Goal: Information Seeking & Learning: Learn about a topic

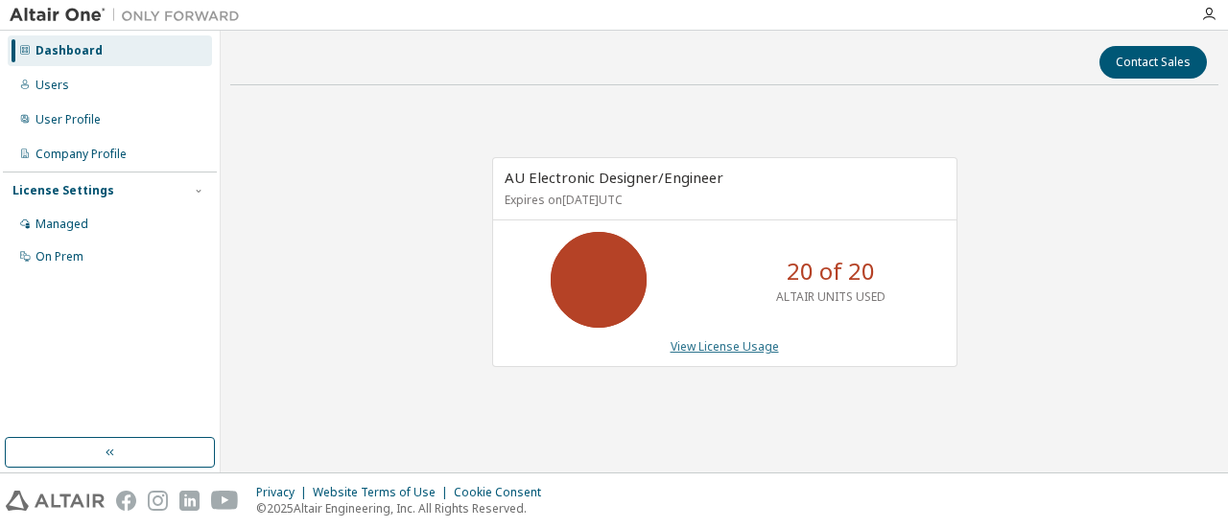
click at [700, 344] on link "View License Usage" at bounding box center [724, 347] width 108 height 16
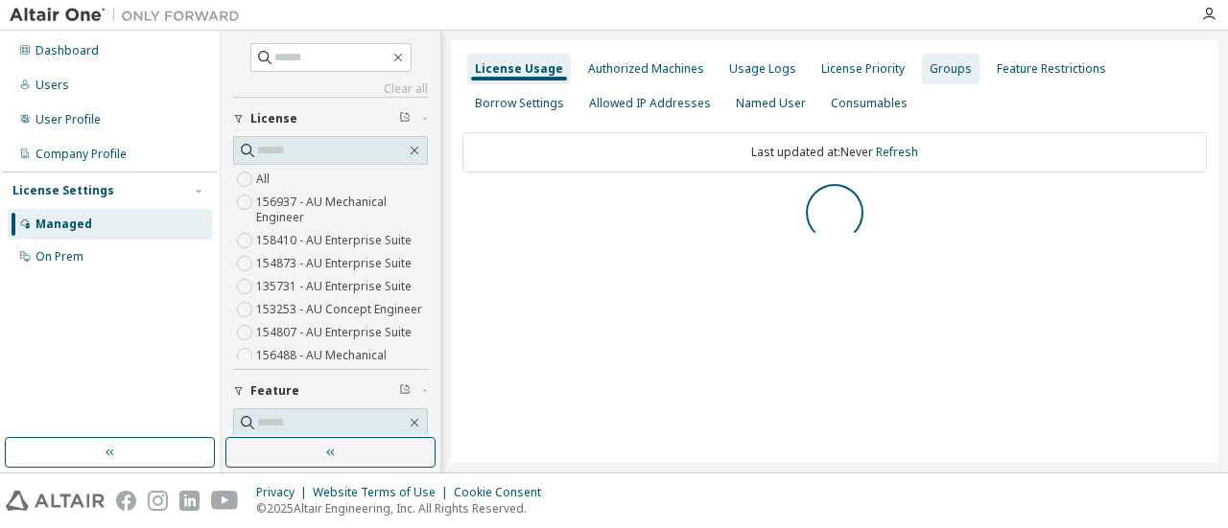
click at [932, 68] on div "Groups" at bounding box center [950, 68] width 42 height 15
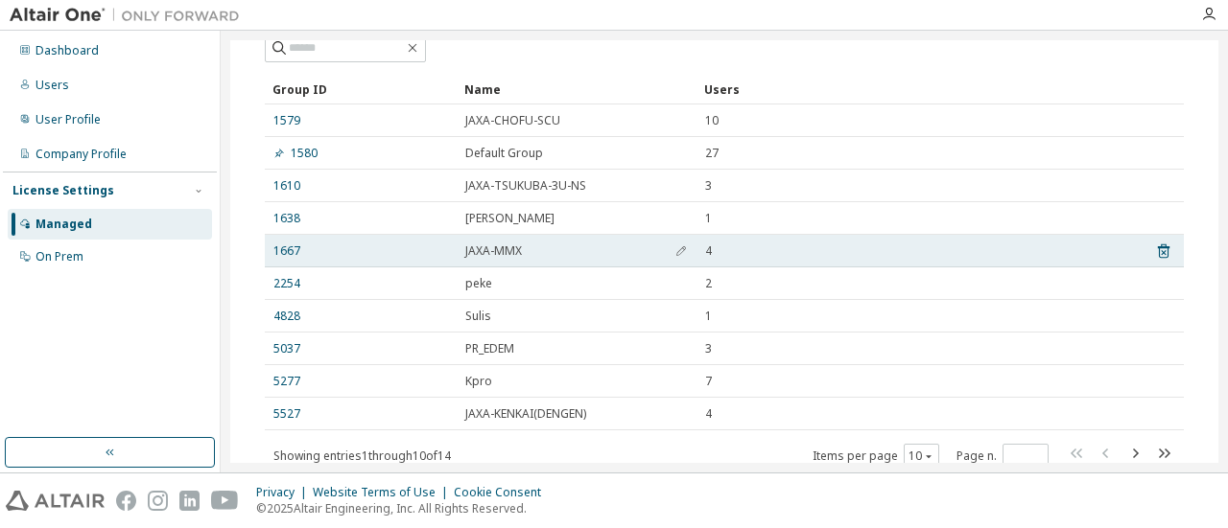
scroll to position [126, 0]
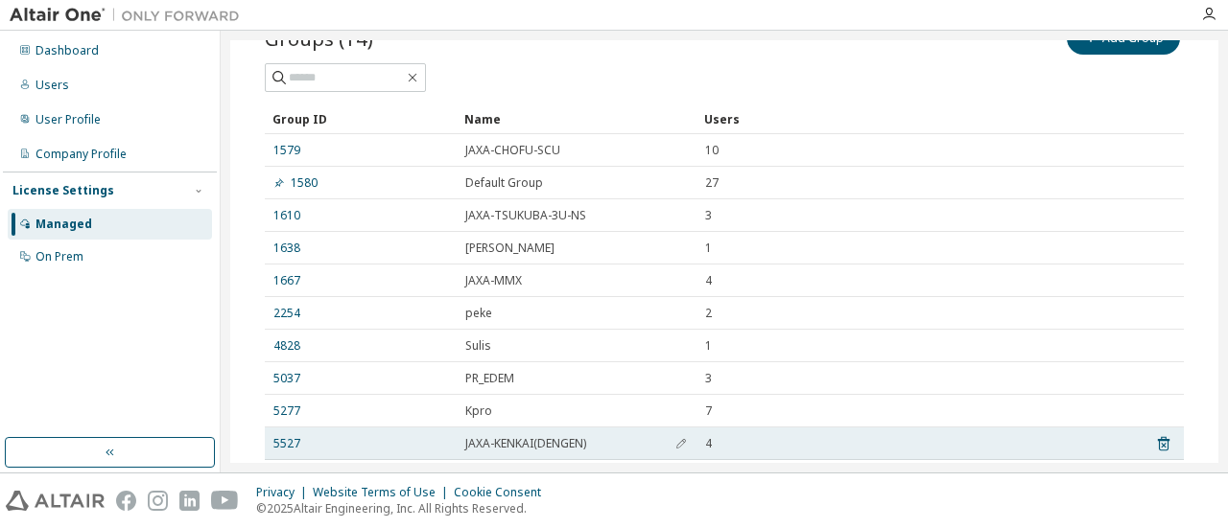
click at [465, 442] on span "JAXA-KENKAI(DENGEN)" at bounding box center [525, 443] width 121 height 15
click at [296, 443] on link "5527" at bounding box center [286, 443] width 27 height 15
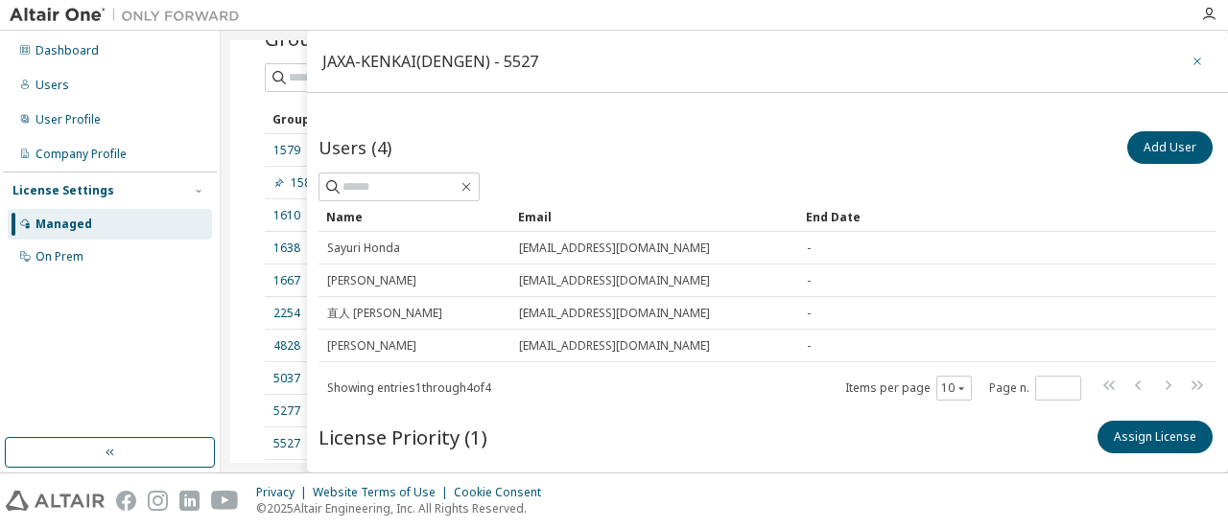
click at [1190, 57] on icon "button" at bounding box center [1196, 61] width 13 height 15
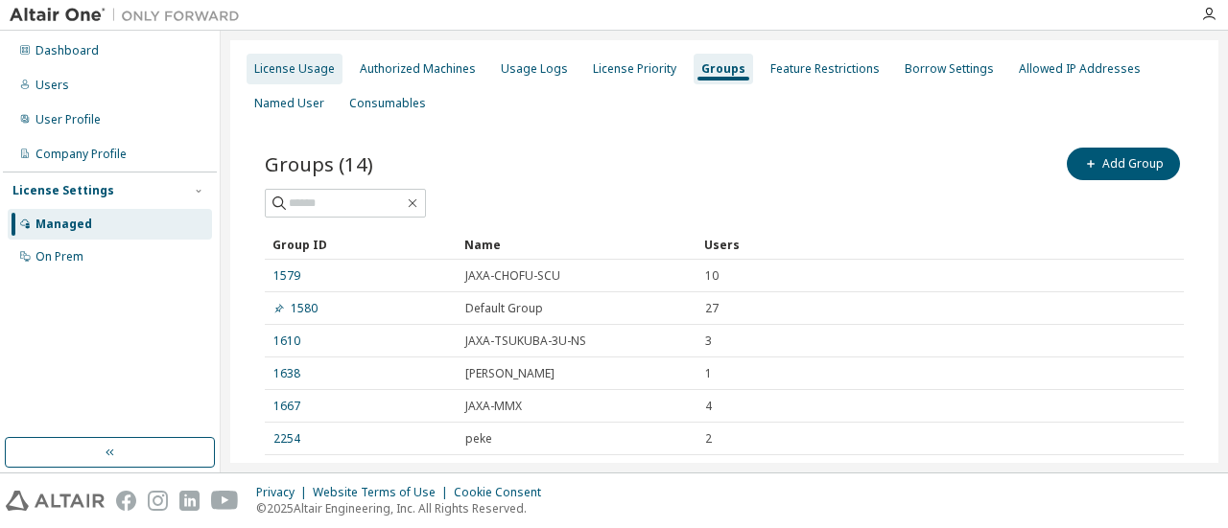
click at [282, 69] on div "License Usage" at bounding box center [294, 68] width 81 height 15
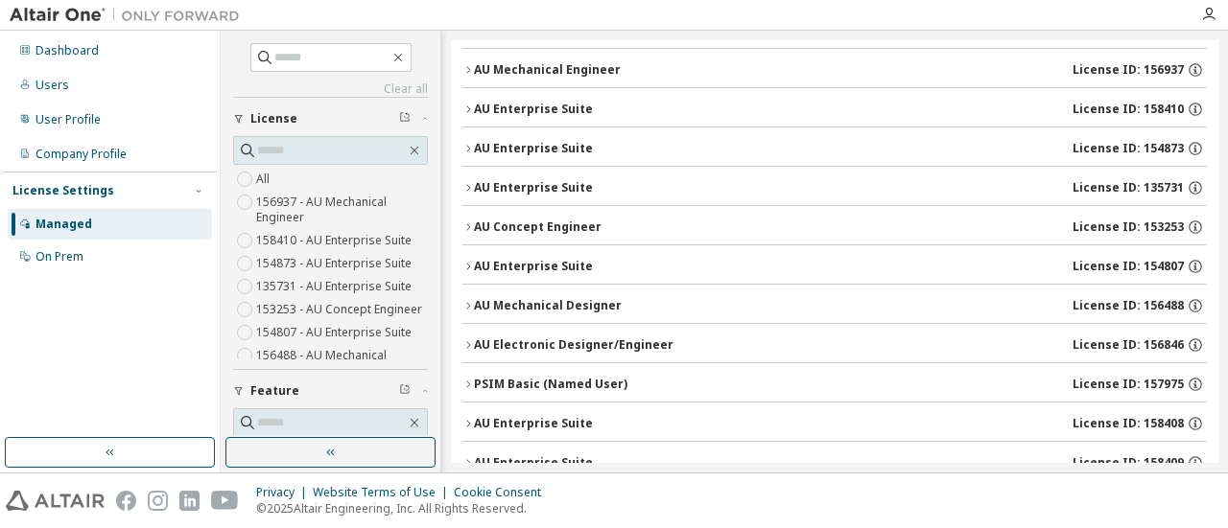
scroll to position [175, 0]
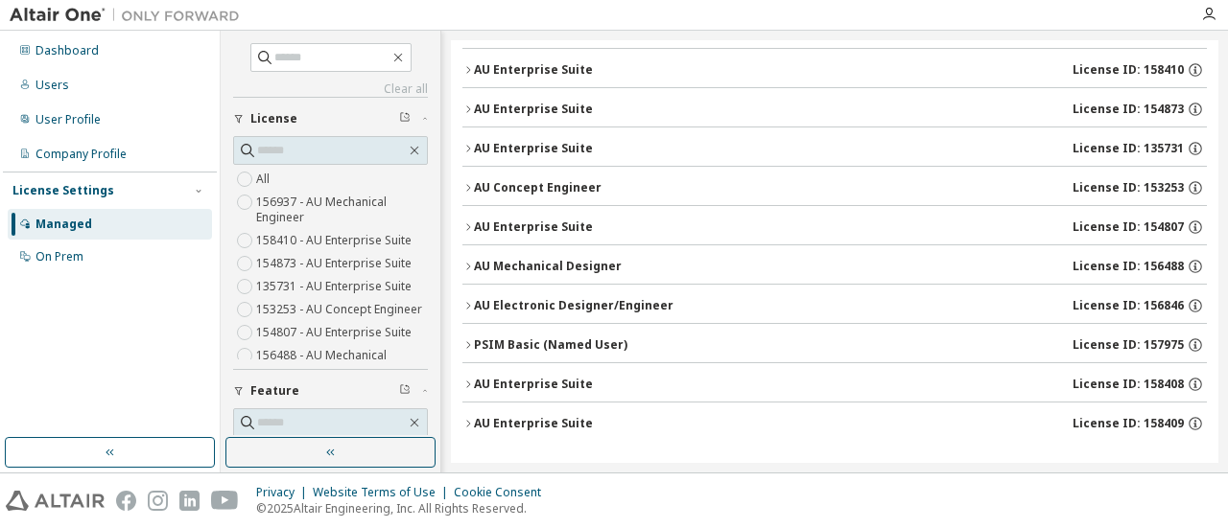
click at [461, 306] on div "License Usage Authorized Machines Usage Logs License Priority Groups Feature Re…" at bounding box center [834, 166] width 767 height 603
click at [472, 304] on icon "button" at bounding box center [468, 306] width 12 height 12
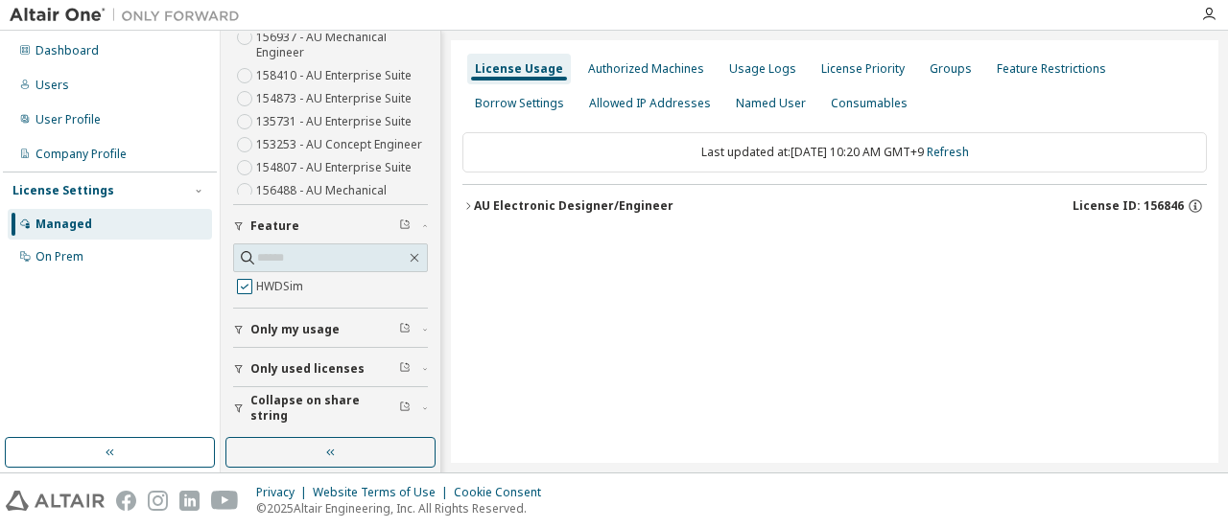
scroll to position [161, 0]
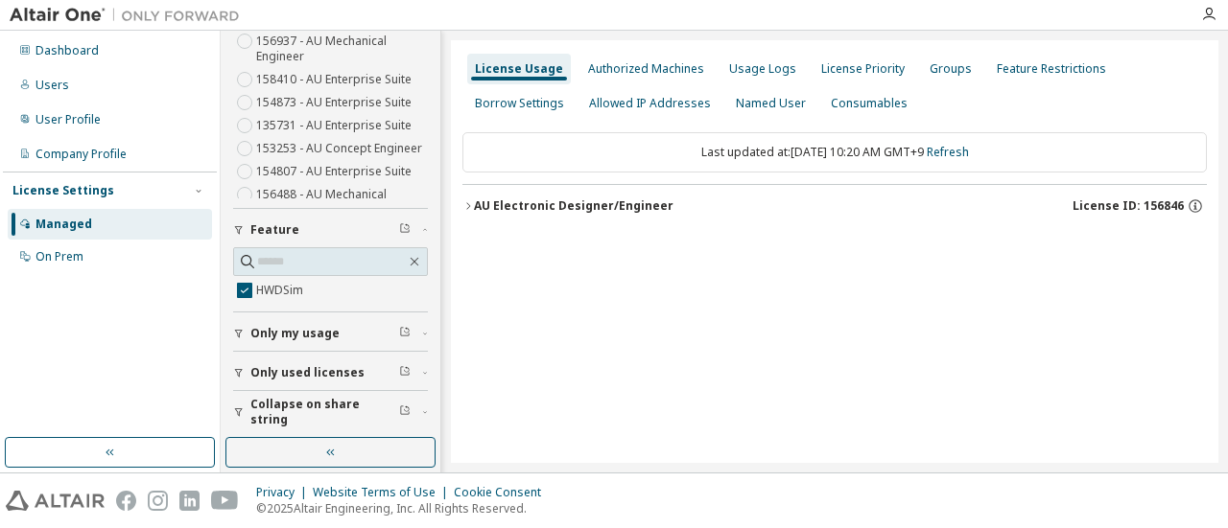
click at [489, 211] on div "AU Electronic Designer/Engineer" at bounding box center [573, 206] width 199 height 15
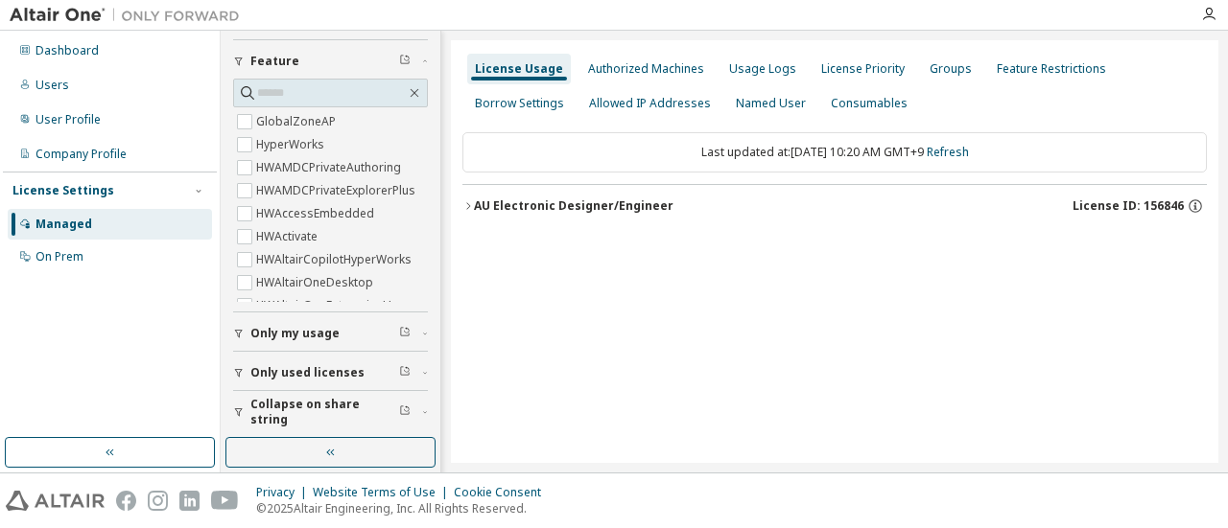
click at [307, 327] on span "Only my usage" at bounding box center [294, 333] width 89 height 15
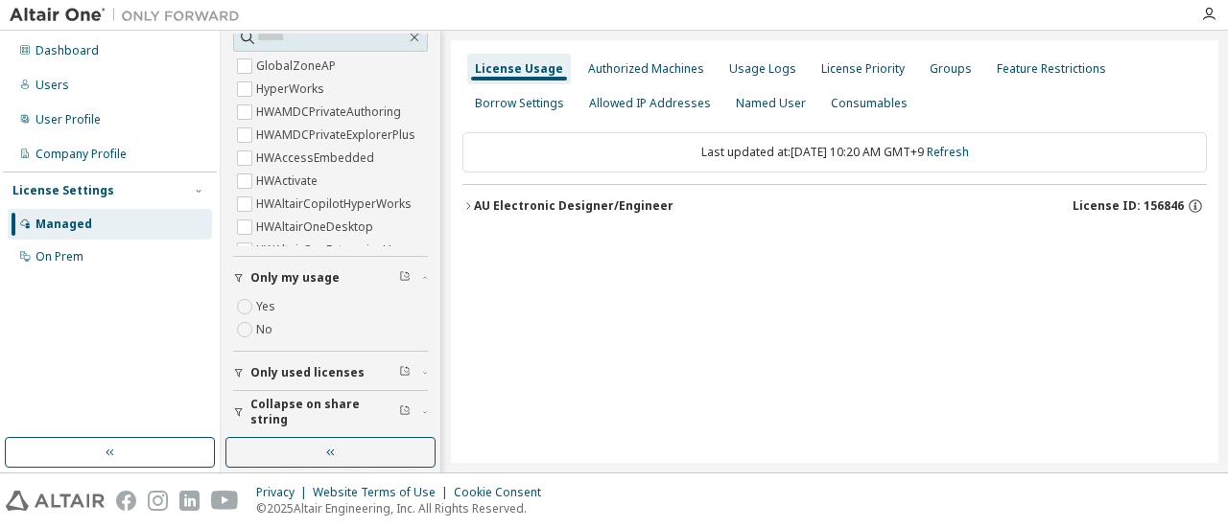
click at [345, 370] on span "Only used licenses" at bounding box center [307, 372] width 114 height 15
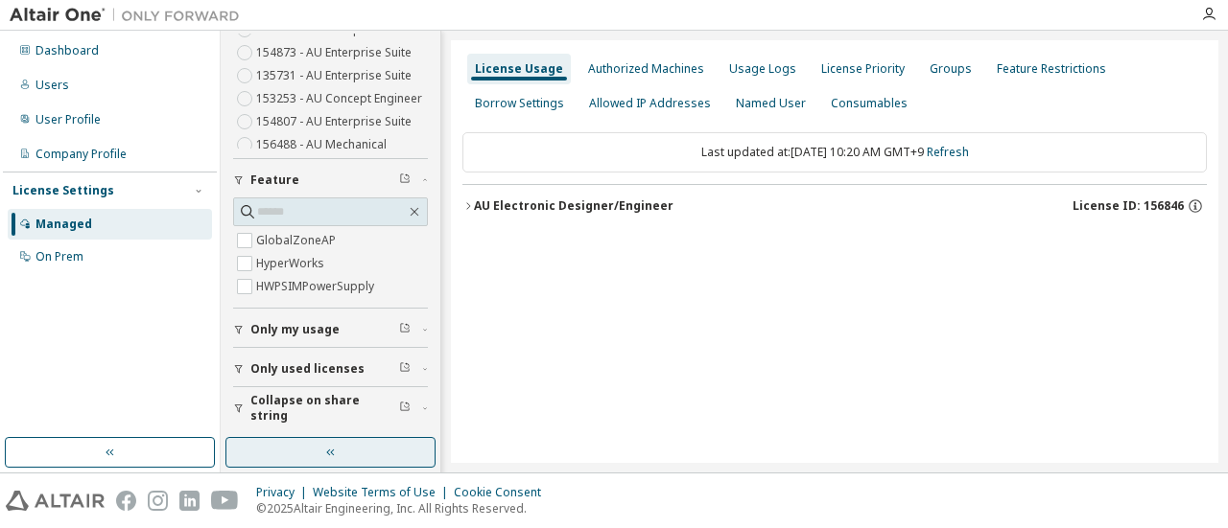
scroll to position [207, 0]
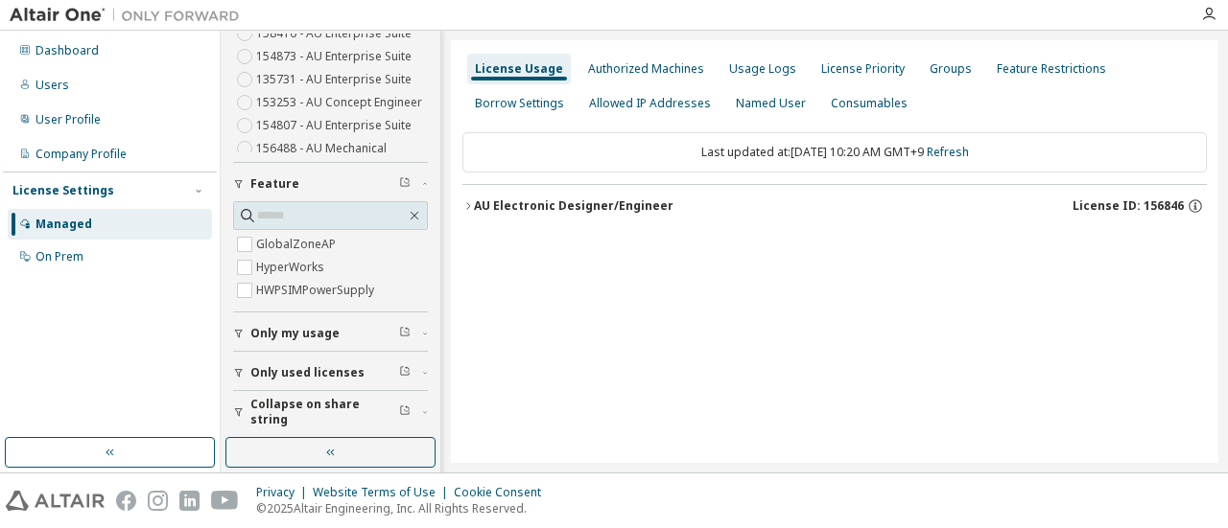
click at [664, 210] on div "AU Electronic Designer/Engineer License ID: 156846" at bounding box center [840, 206] width 733 height 17
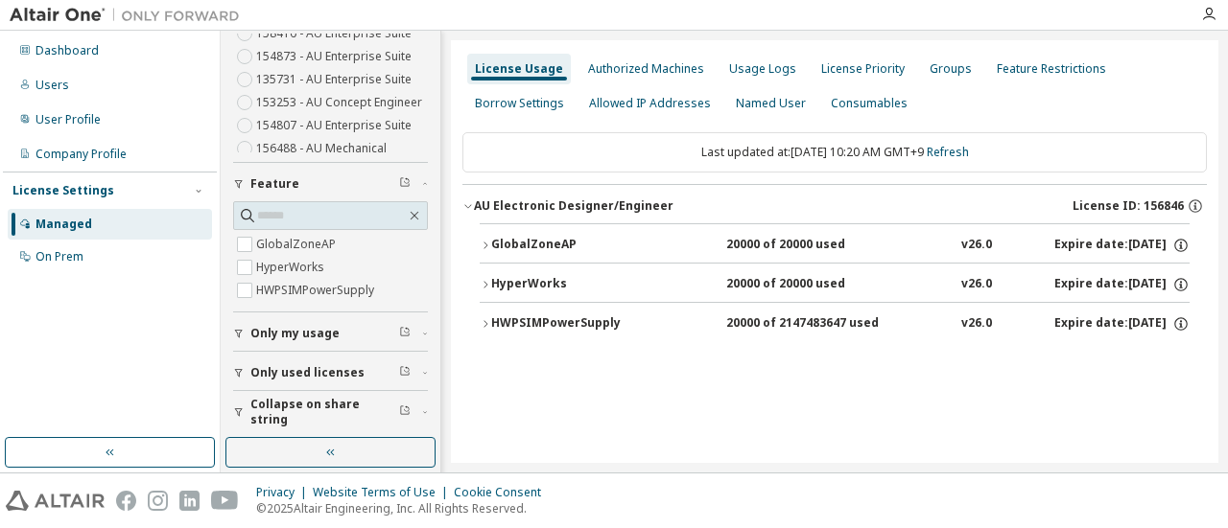
click at [591, 324] on div "HWPSIMPowerSupply" at bounding box center [577, 324] width 173 height 17
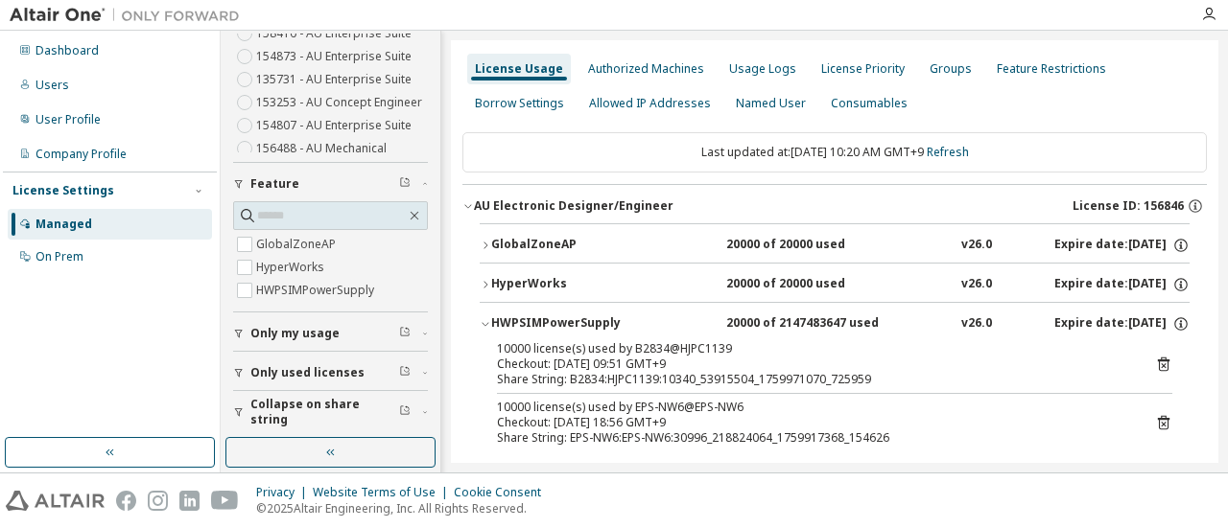
click at [707, 294] on button "HyperWorks 20000 of 20000 used v26.0 Expire date: 2026-04-01" at bounding box center [835, 285] width 710 height 42
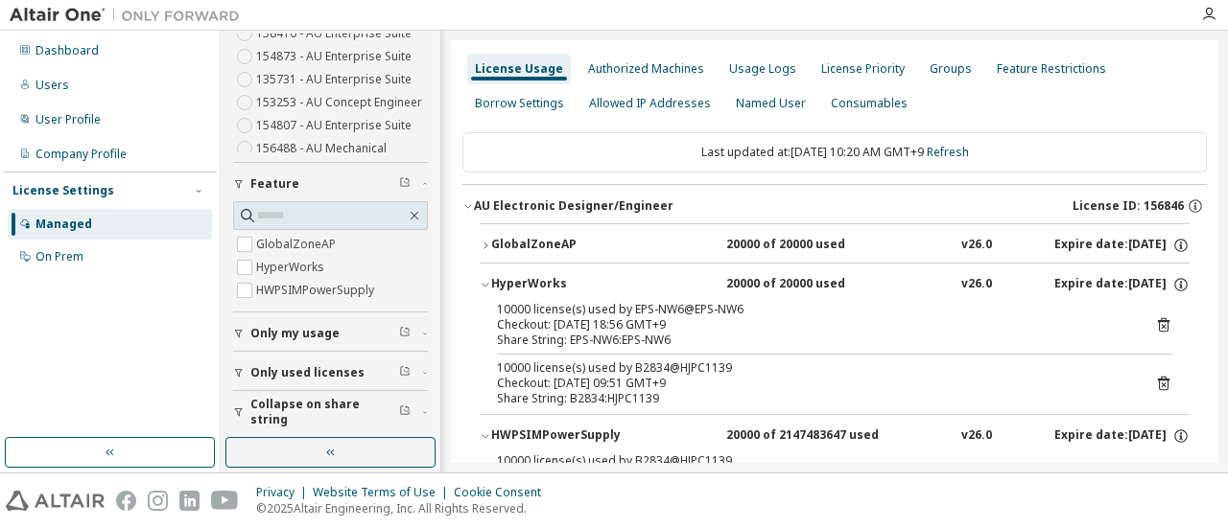
click at [712, 246] on div "GlobalZoneAP 20000 of 20000 used v26.0 Expire date: 2026-04-01" at bounding box center [840, 245] width 698 height 17
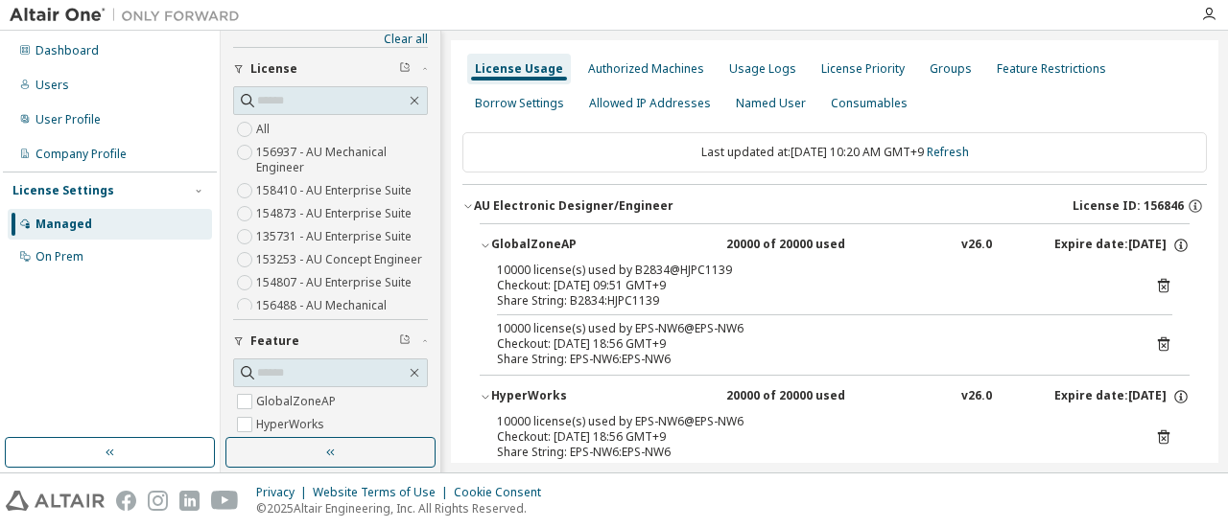
scroll to position [0, 0]
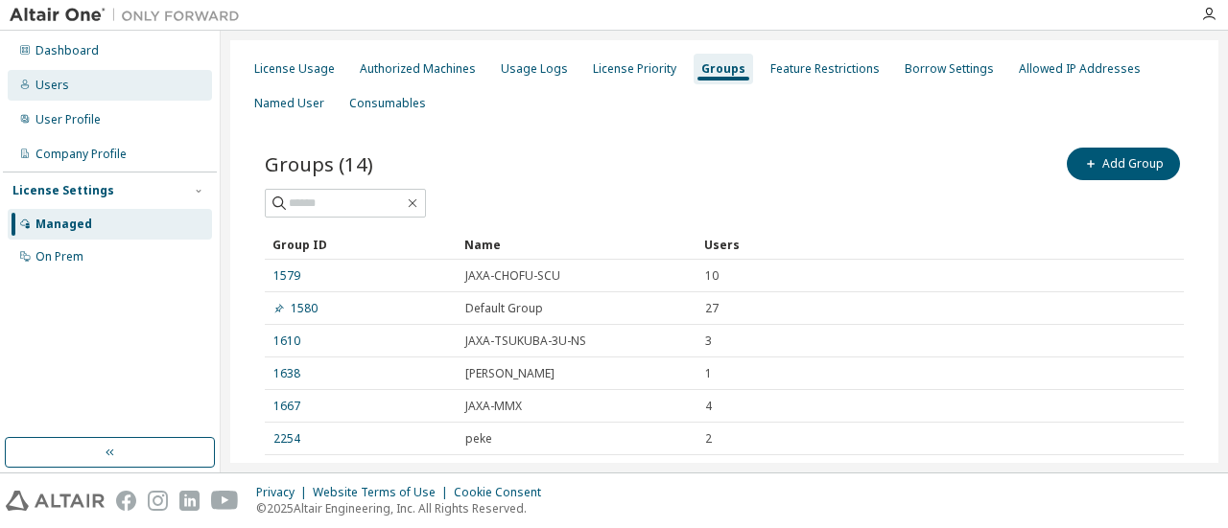
click at [54, 85] on div "Users" at bounding box center [52, 85] width 34 height 15
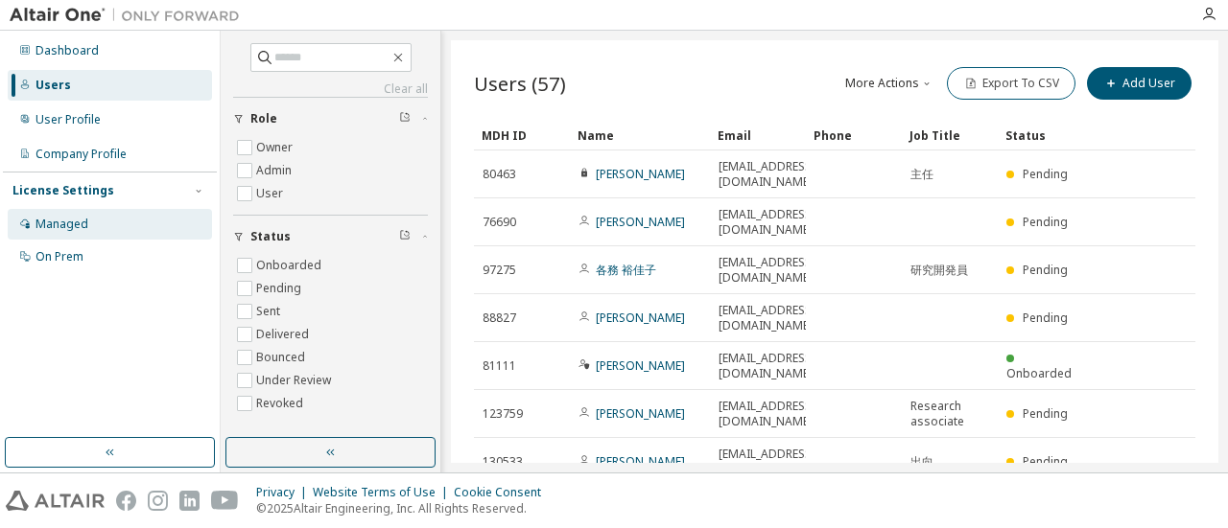
click at [71, 229] on div "Managed" at bounding box center [61, 224] width 53 height 15
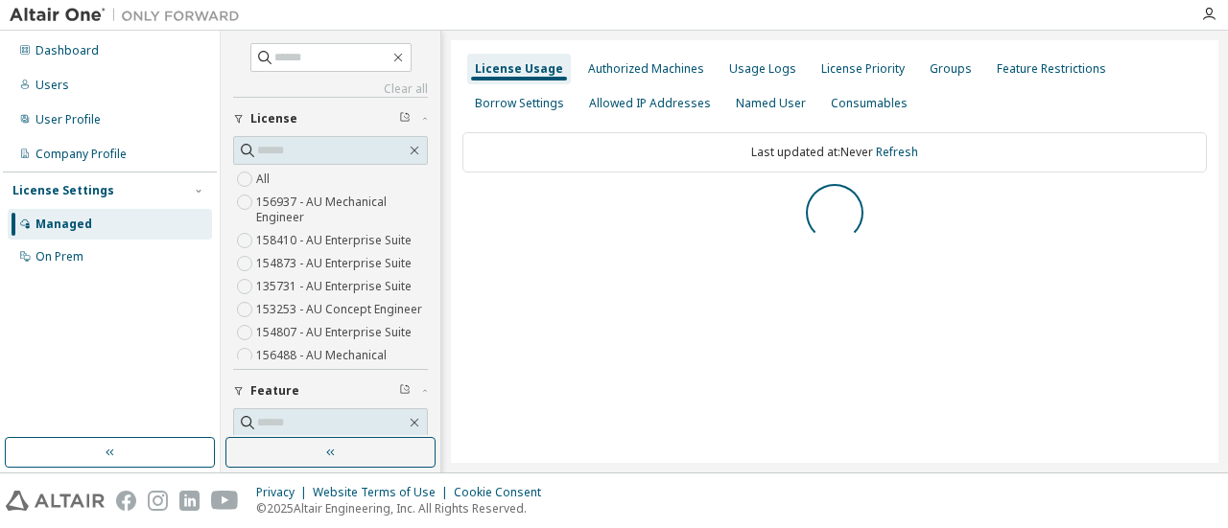
click at [75, 19] on img at bounding box center [130, 15] width 240 height 19
click at [76, 58] on div "Dashboard" at bounding box center [110, 50] width 204 height 31
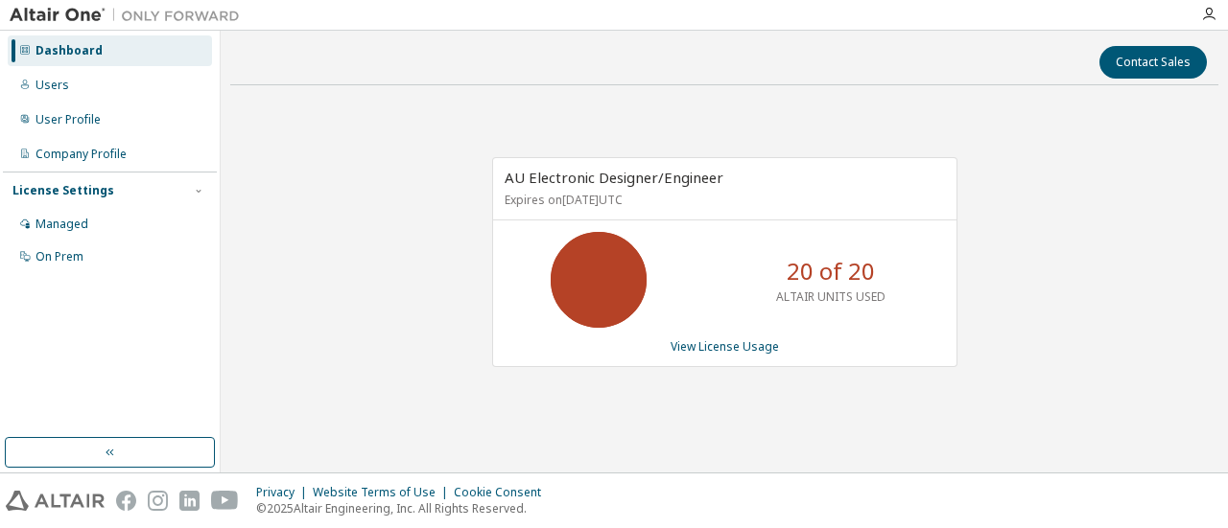
click at [361, 156] on div "AU Electronic Designer/Engineer Expires on April 1, 2026 UTC 20 of 20 ALTAIR UN…" at bounding box center [724, 272] width 988 height 343
